Goal: Task Accomplishment & Management: Manage account settings

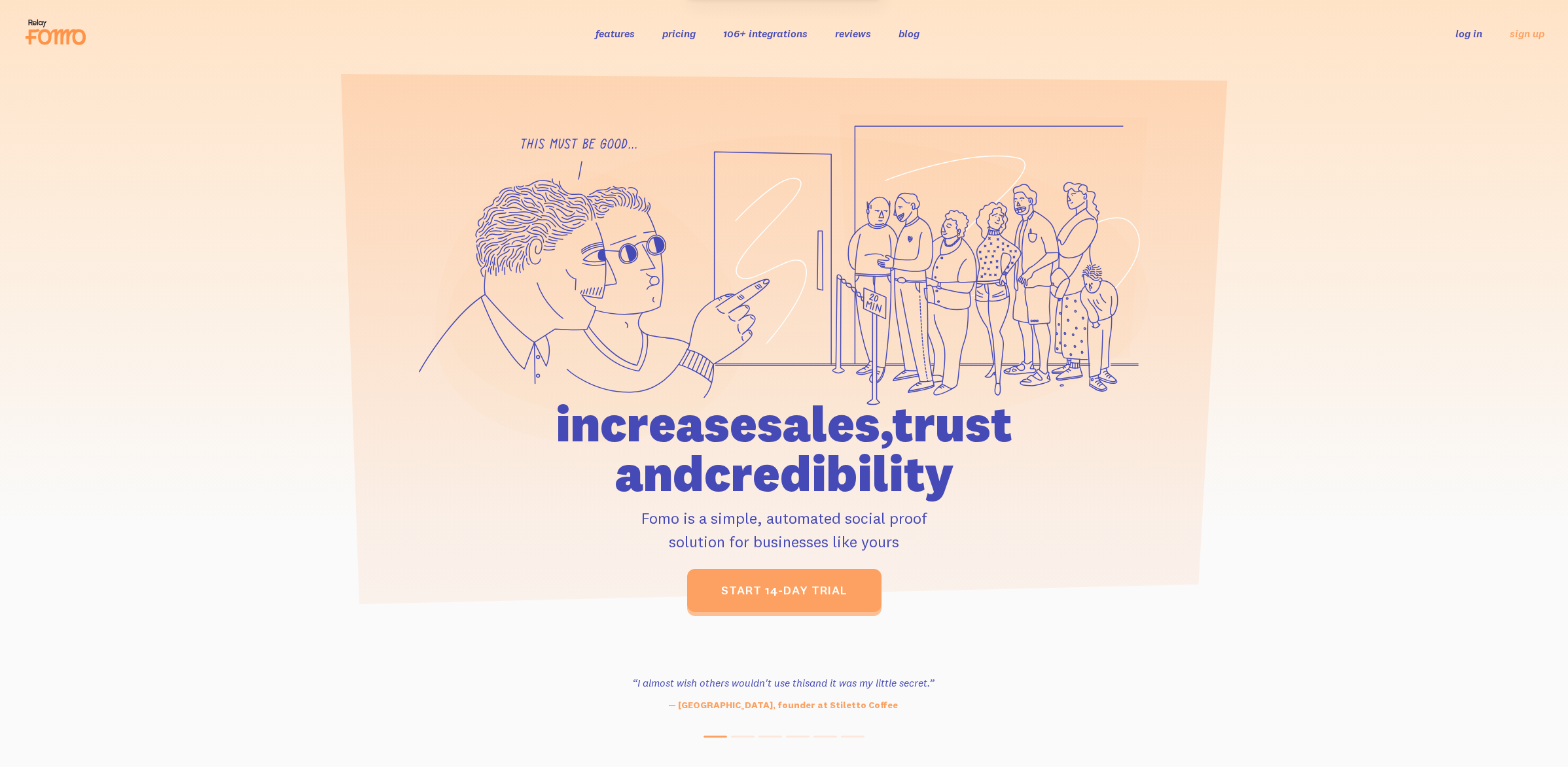
click at [1465, 32] on link "log in" at bounding box center [1469, 33] width 27 height 13
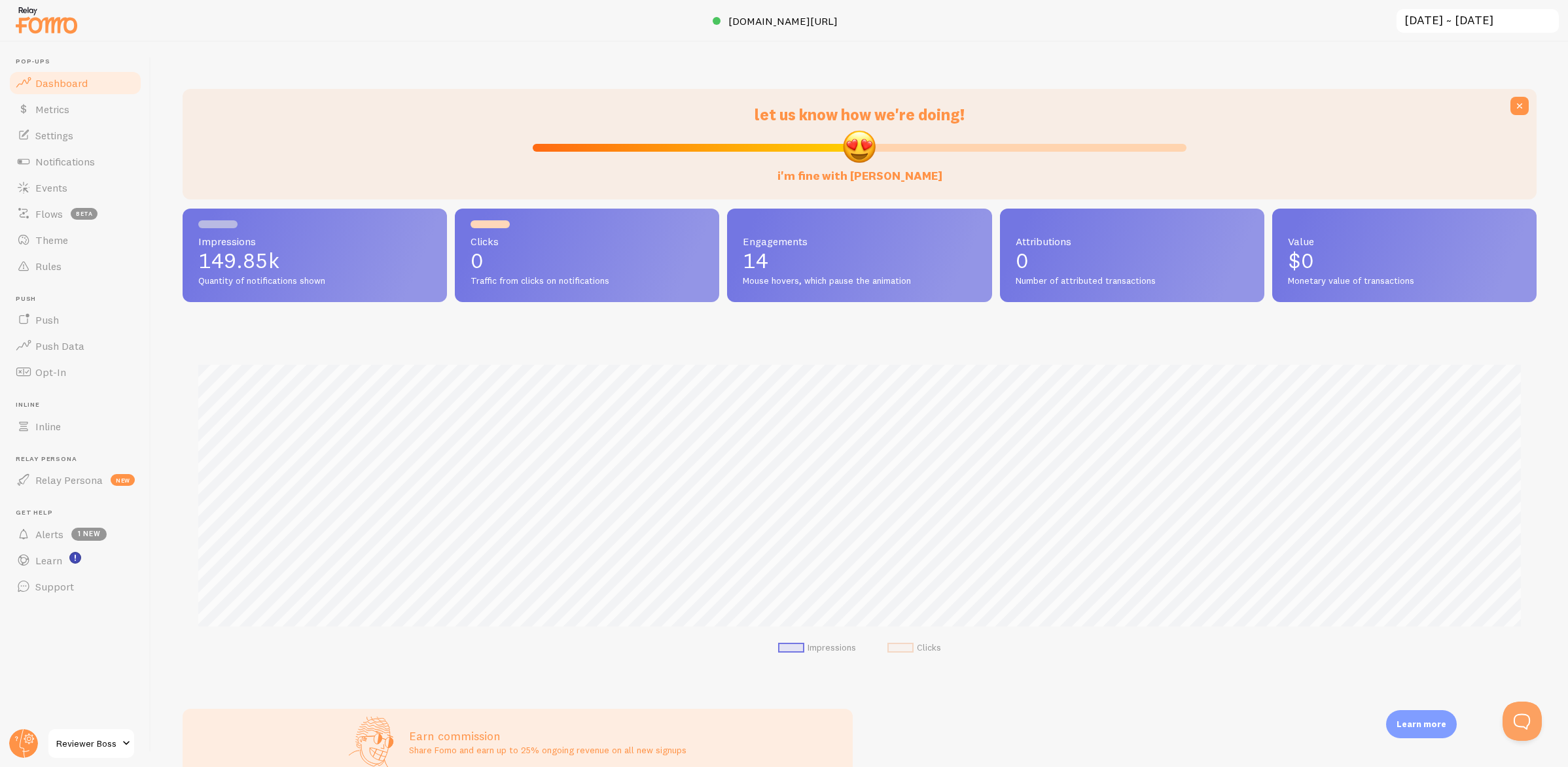
scroll to position [344, 1354]
click at [42, 136] on span "Settings" at bounding box center [54, 135] width 38 height 13
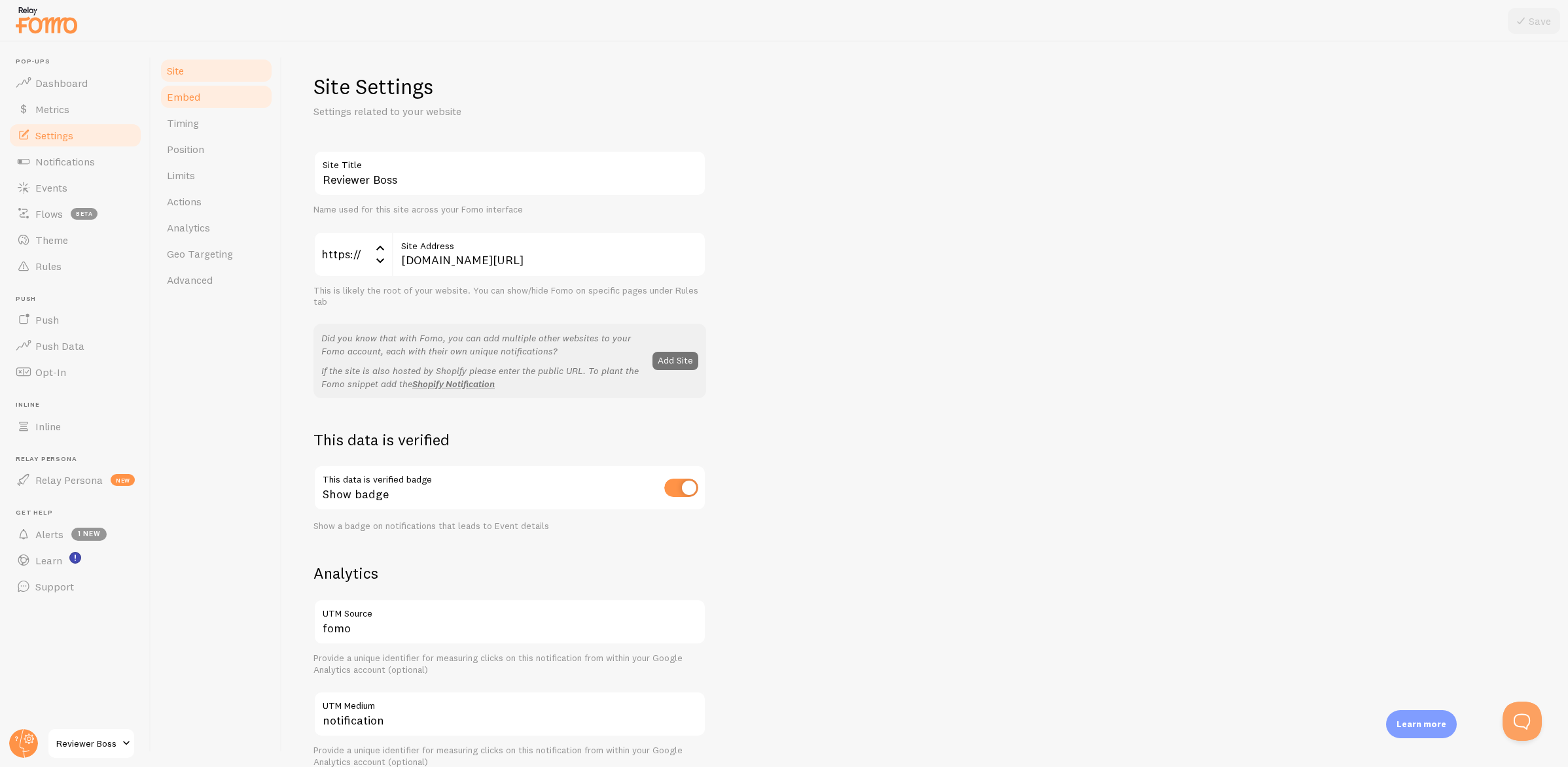
click at [209, 103] on link "Embed" at bounding box center [216, 97] width 114 height 26
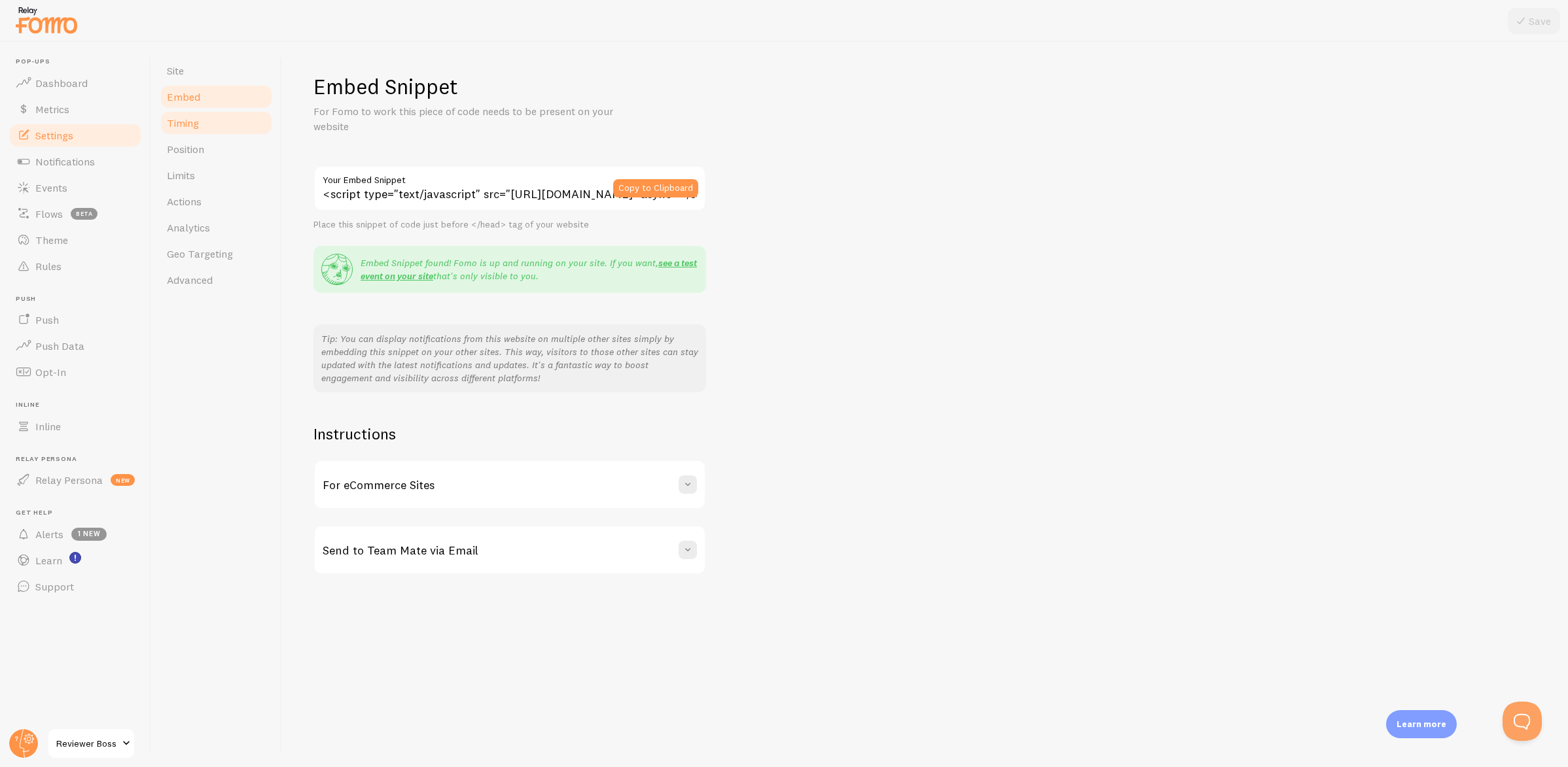
click at [202, 122] on link "Timing" at bounding box center [216, 123] width 114 height 26
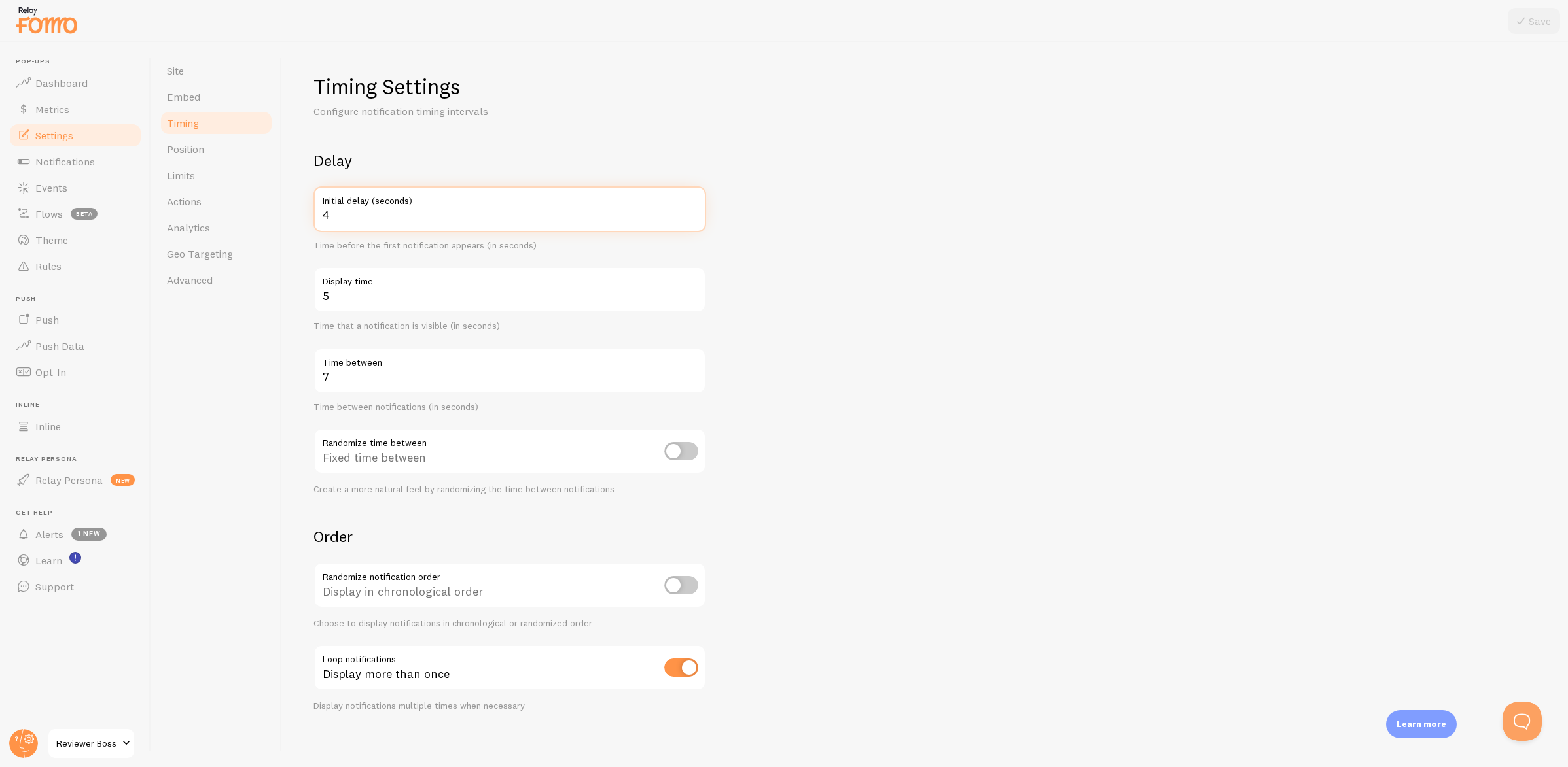
click at [335, 222] on input "4" at bounding box center [510, 209] width 393 height 45
drag, startPoint x: 318, startPoint y: 159, endPoint x: 464, endPoint y: 437, distance: 314.0
click at [464, 438] on div "Delay 4 Initial delay (seconds) Time before the first notification appears (in …" at bounding box center [510, 322] width 393 height 345
click at [313, 172] on div "Delay 4 Initial delay (seconds) Time before the first notification appears (in …" at bounding box center [510, 322] width 393 height 345
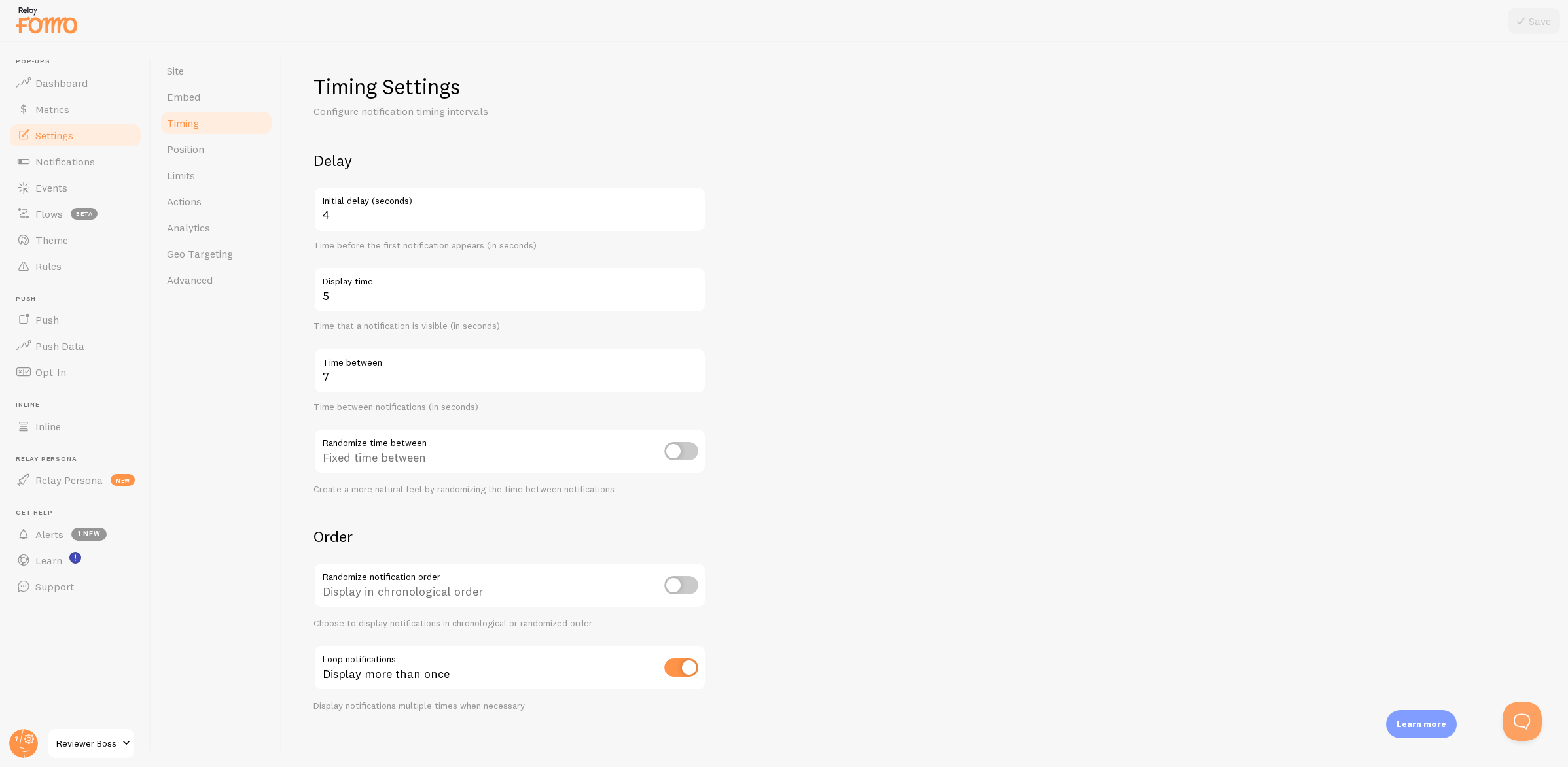
click at [311, 153] on div "Timing Settings Configure notification timing intervals Delay 4 Initial delay (…" at bounding box center [925, 404] width 1286 height 725
drag, startPoint x: 313, startPoint y: 157, endPoint x: 404, endPoint y: 359, distance: 221.6
click at [404, 359] on div "Timing Settings Configure notification timing intervals Delay 4 Initial delay (…" at bounding box center [925, 404] width 1286 height 725
copy div "Delay Initial delay (seconds) Time before the first notification appears (in se…"
click at [404, 359] on label "Time between" at bounding box center [510, 359] width 393 height 22
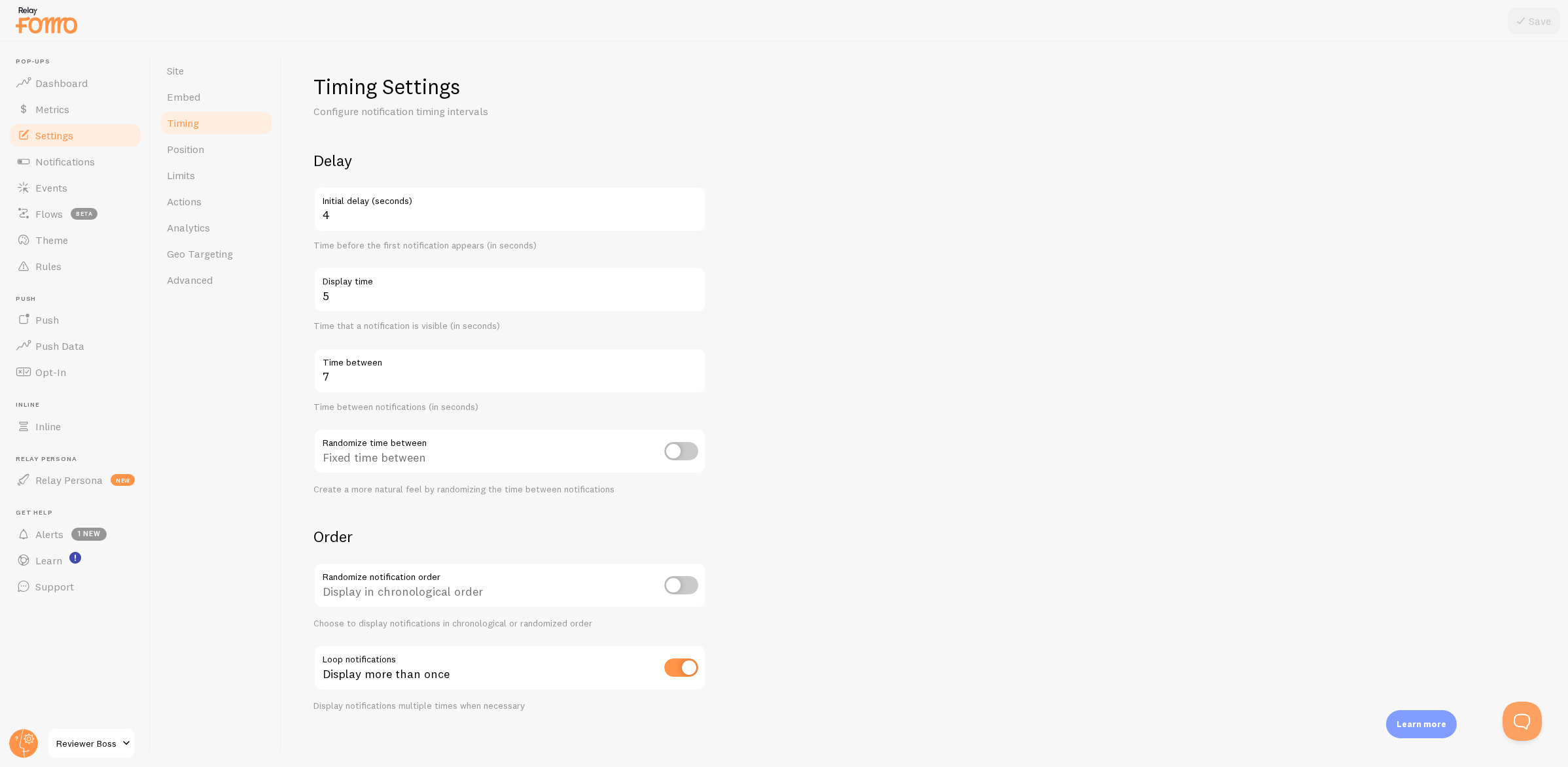
click at [404, 359] on input "7" at bounding box center [510, 370] width 393 height 45
